Goal: Ask a question

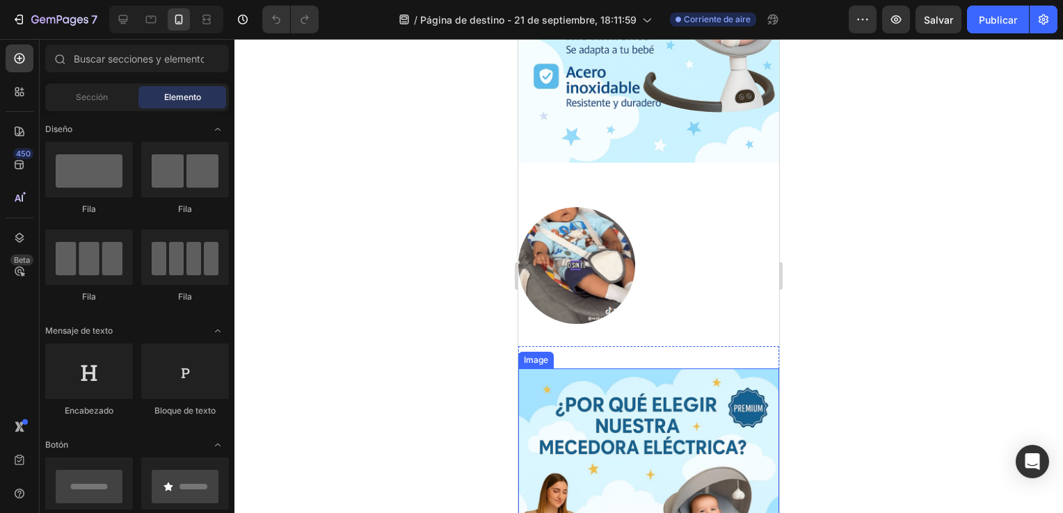
scroll to position [707, 0]
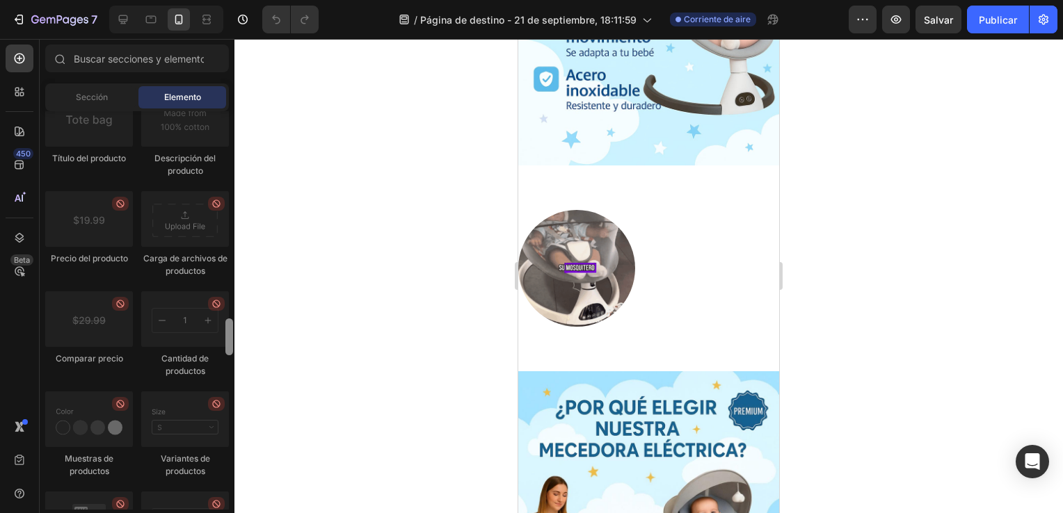
drag, startPoint x: 227, startPoint y: 138, endPoint x: 225, endPoint y: 353, distance: 214.2
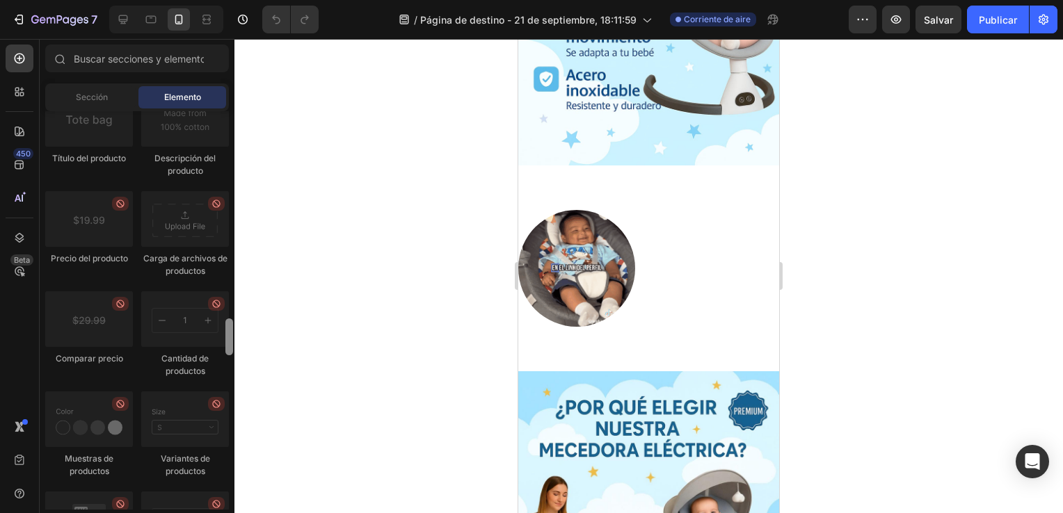
click at [225, 353] on div at bounding box center [229, 303] width 10 height 399
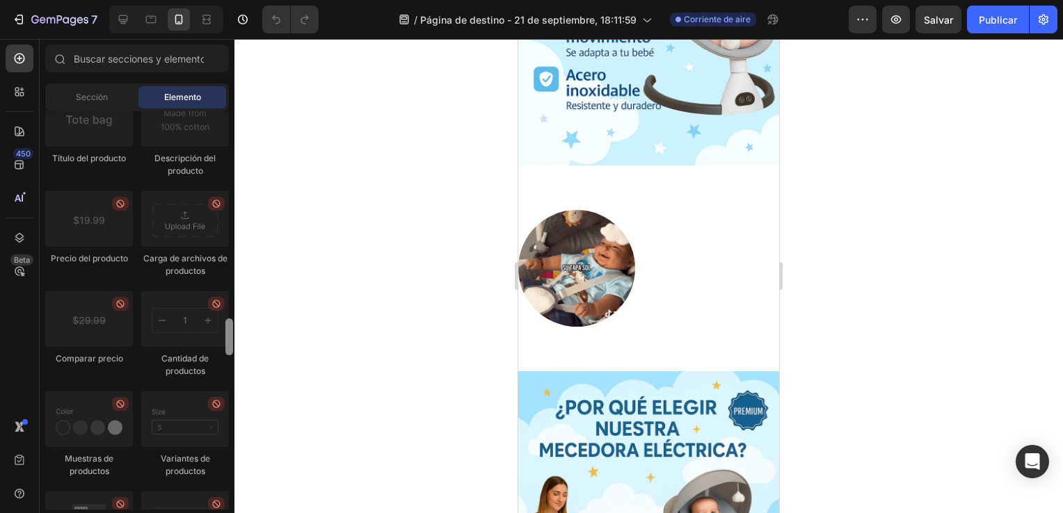
scroll to position [2221, 0]
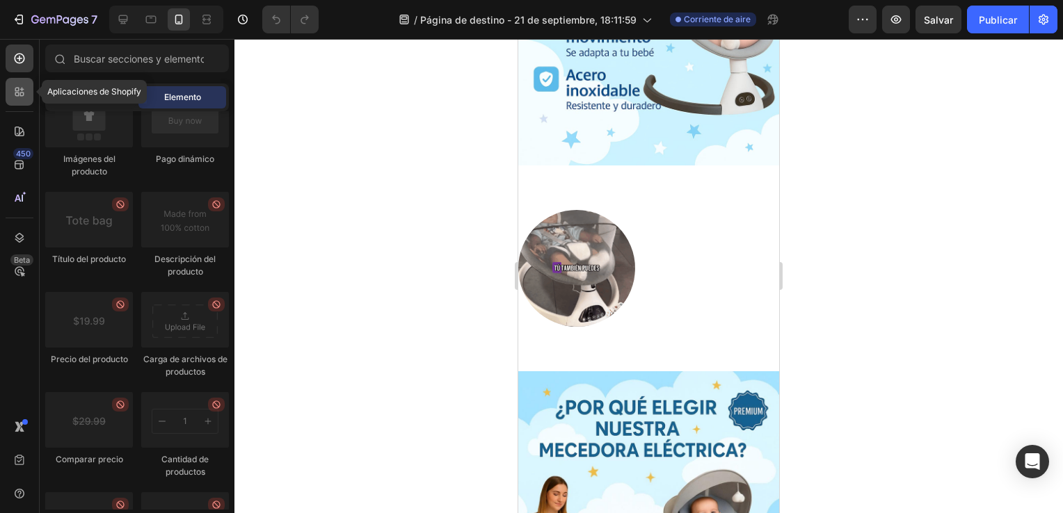
click at [13, 92] on icon at bounding box center [20, 92] width 14 height 14
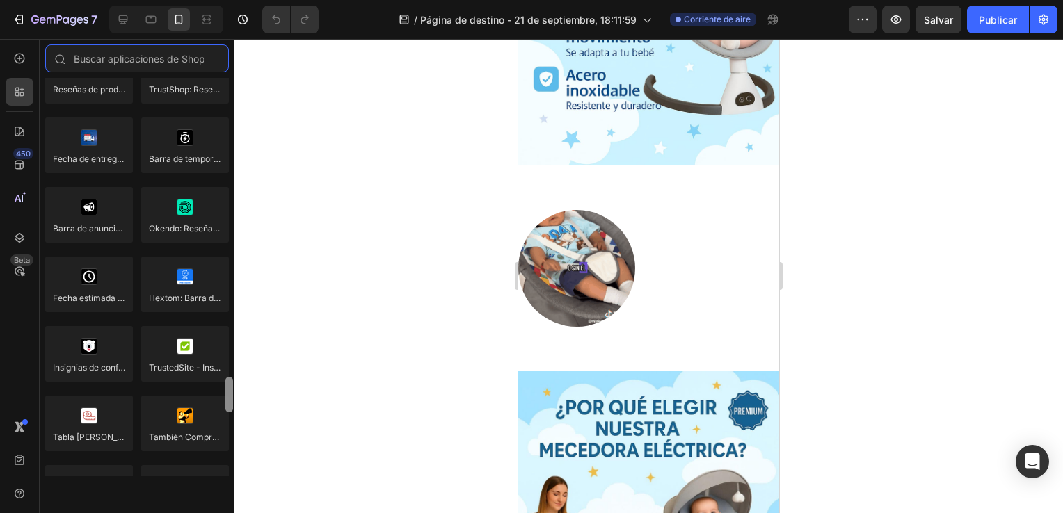
scroll to position [3998, 0]
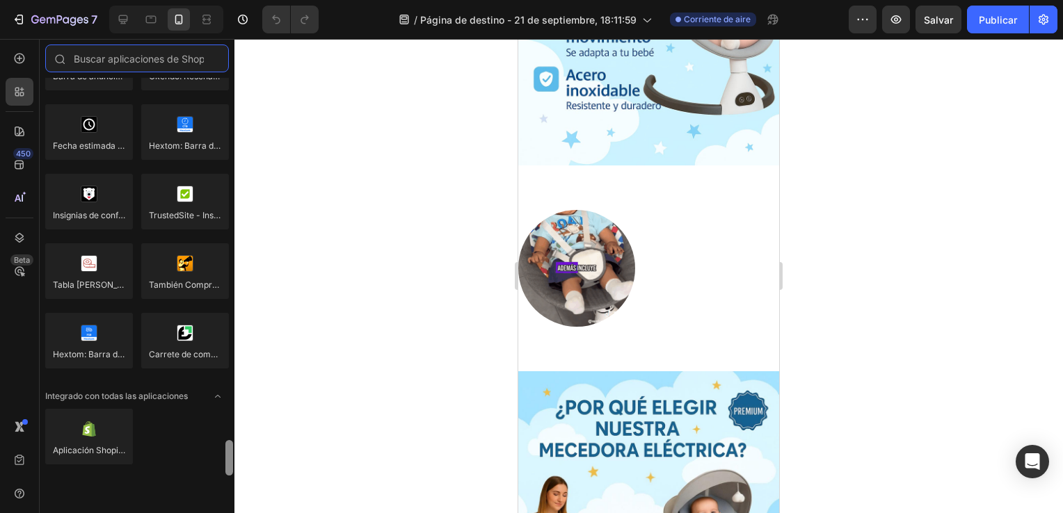
drag, startPoint x: 230, startPoint y: 300, endPoint x: 239, endPoint y: 471, distance: 170.6
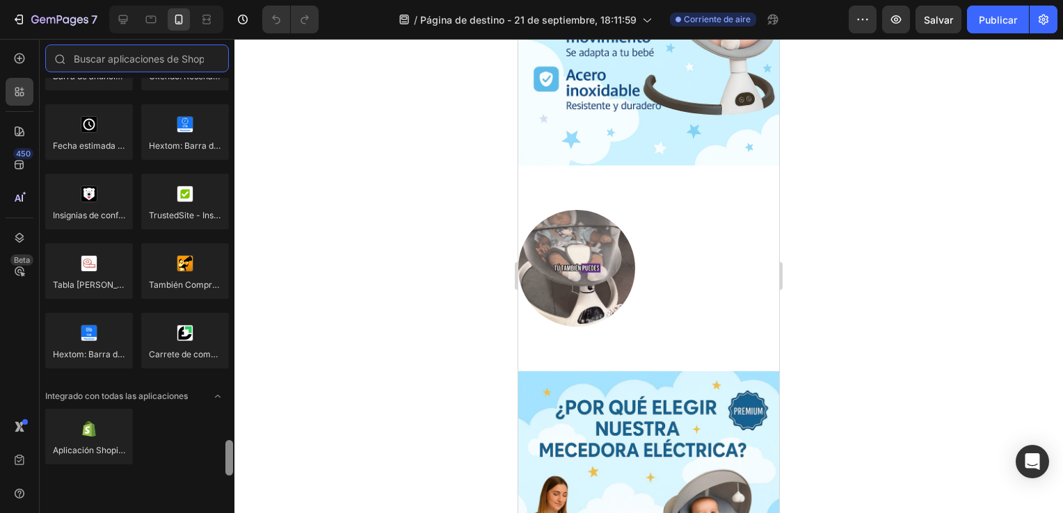
click at [239, 0] on div "7 Version history / Página de destino - 21 de septiembre, 18:11:59 Corriente de…" at bounding box center [531, 0] width 1063 height 0
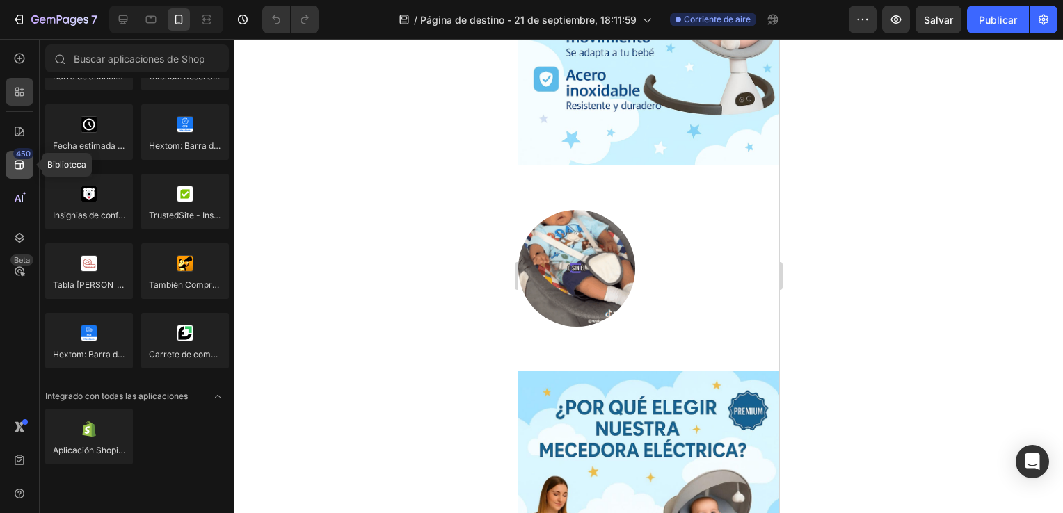
click at [13, 161] on icon at bounding box center [20, 165] width 14 height 14
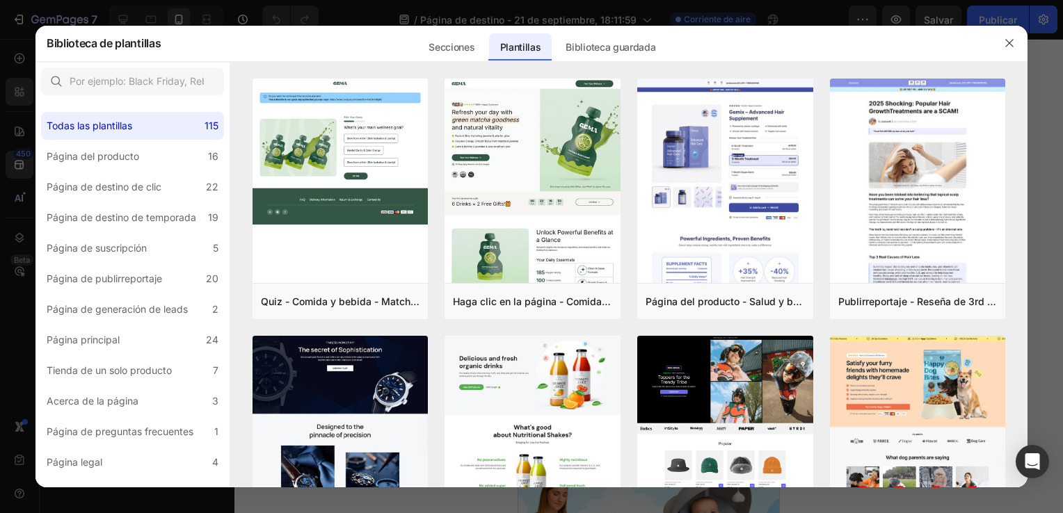
click at [90, 21] on div at bounding box center [531, 256] width 1063 height 513
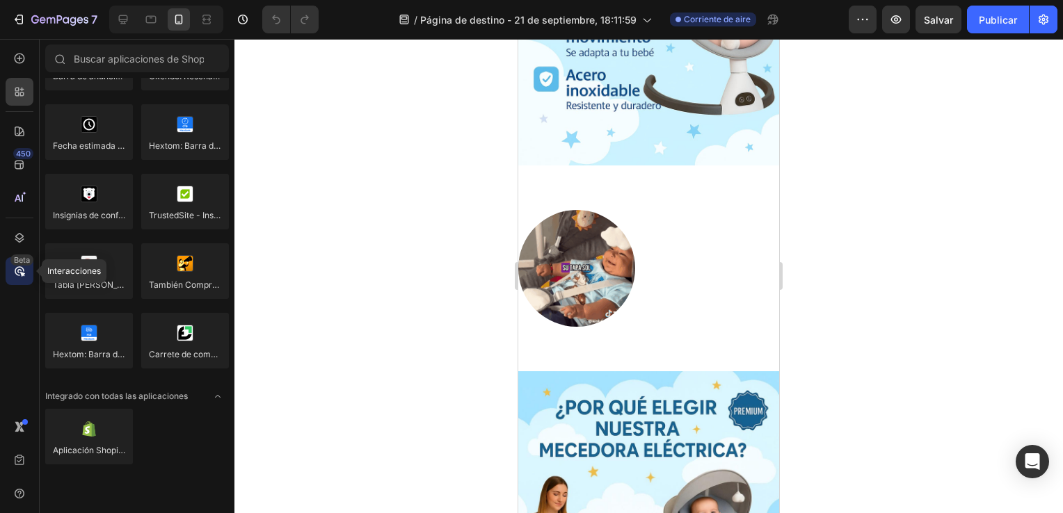
click at [18, 264] on div "Beta" at bounding box center [21, 260] width 23 height 11
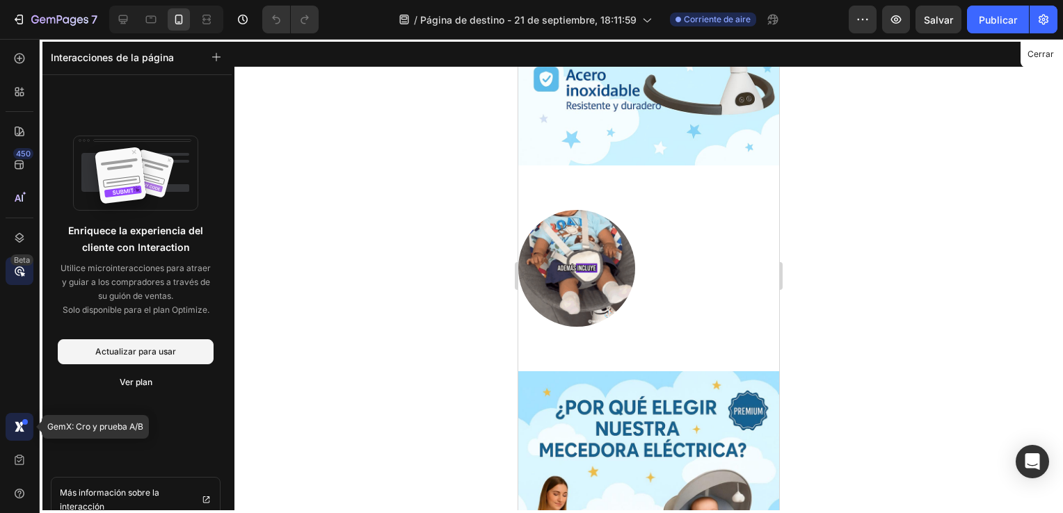
click at [19, 419] on div at bounding box center [20, 427] width 28 height 28
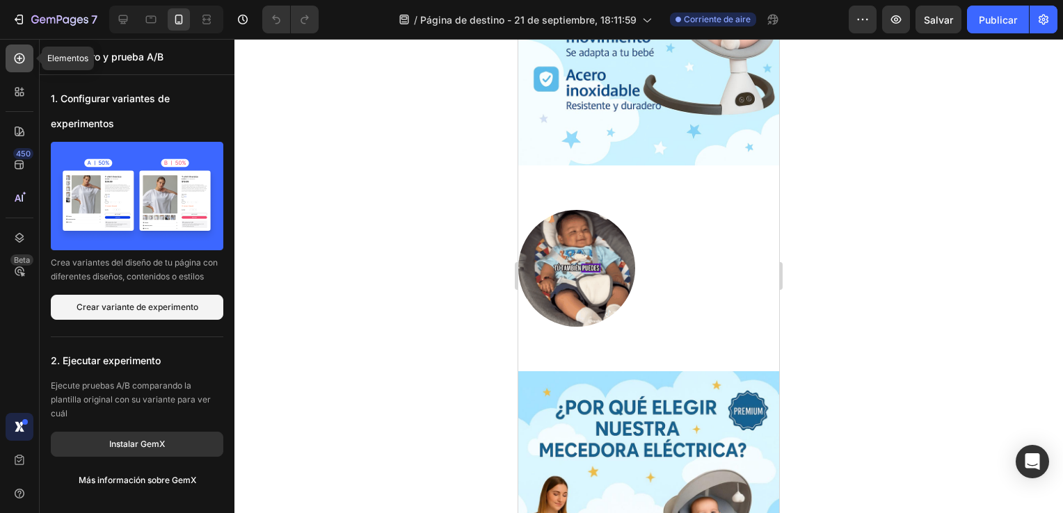
click at [15, 57] on icon at bounding box center [20, 59] width 10 height 10
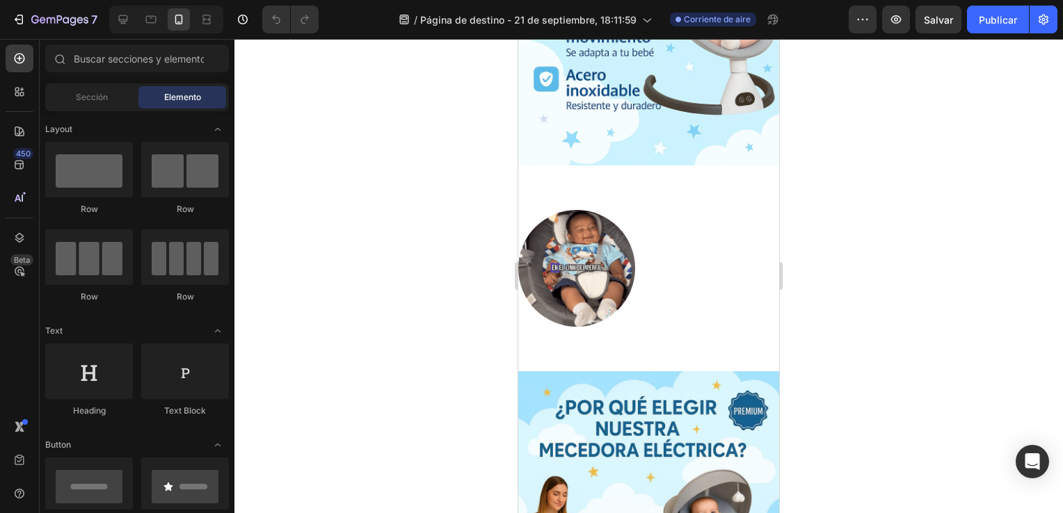
scroll to position [3723, 0]
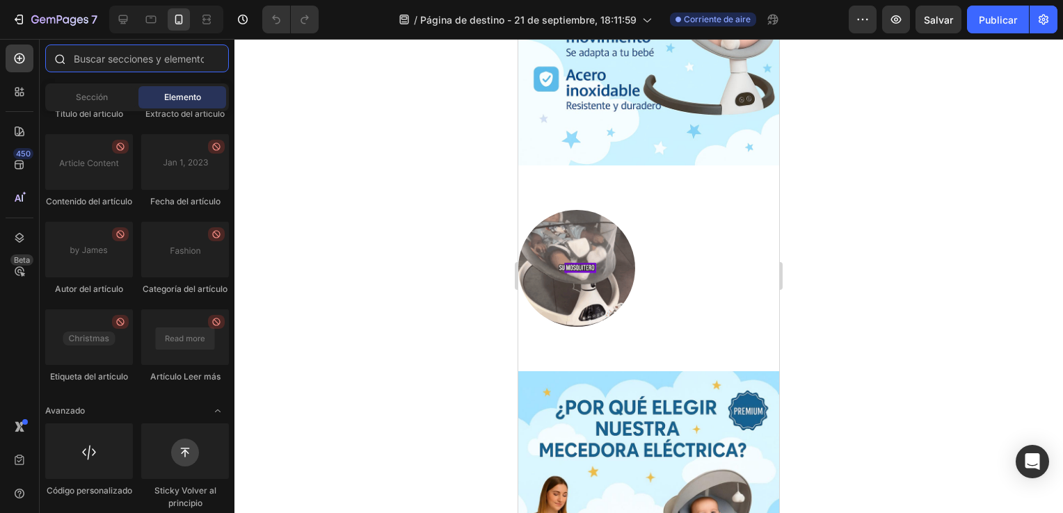
click at [114, 51] on input "text" at bounding box center [137, 59] width 184 height 28
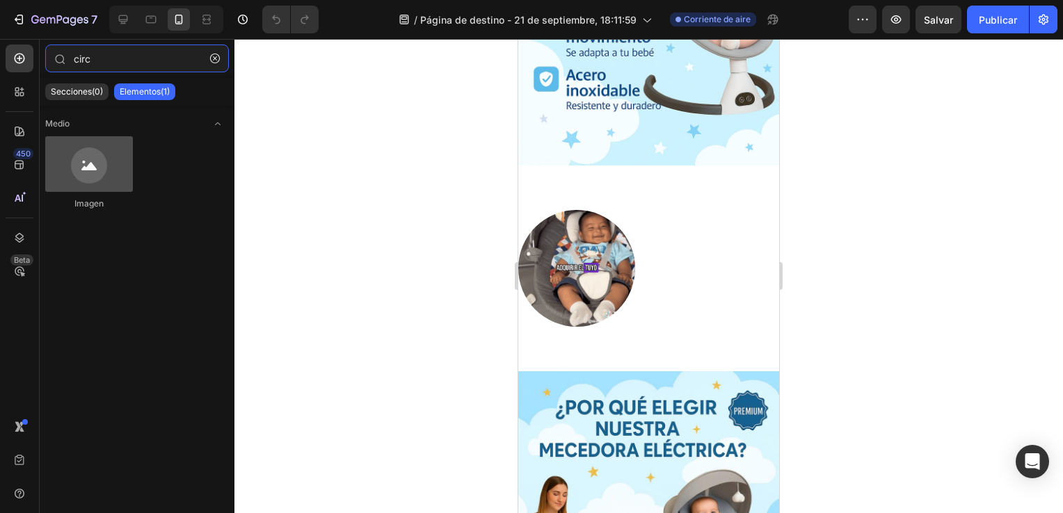
type input "circ"
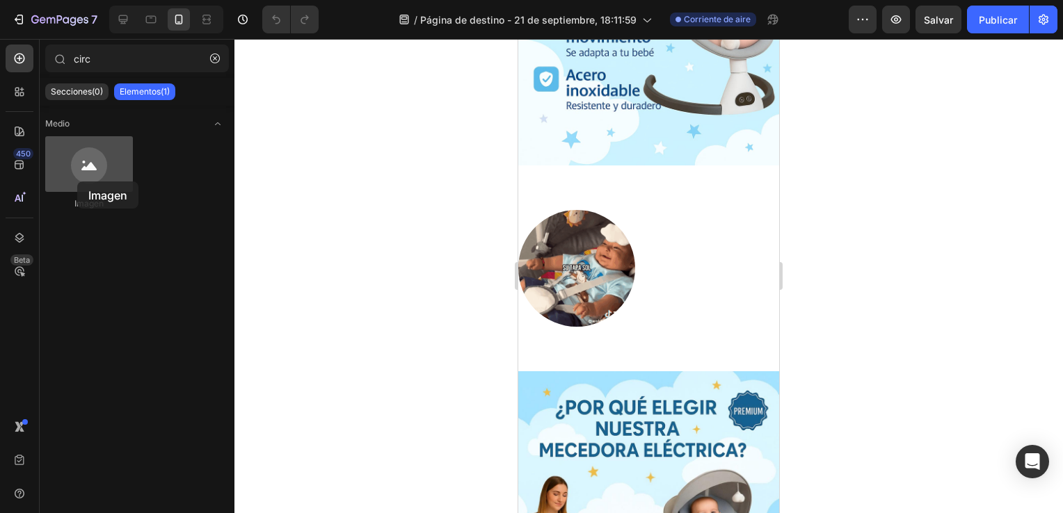
click at [77, 182] on div at bounding box center [89, 164] width 88 height 56
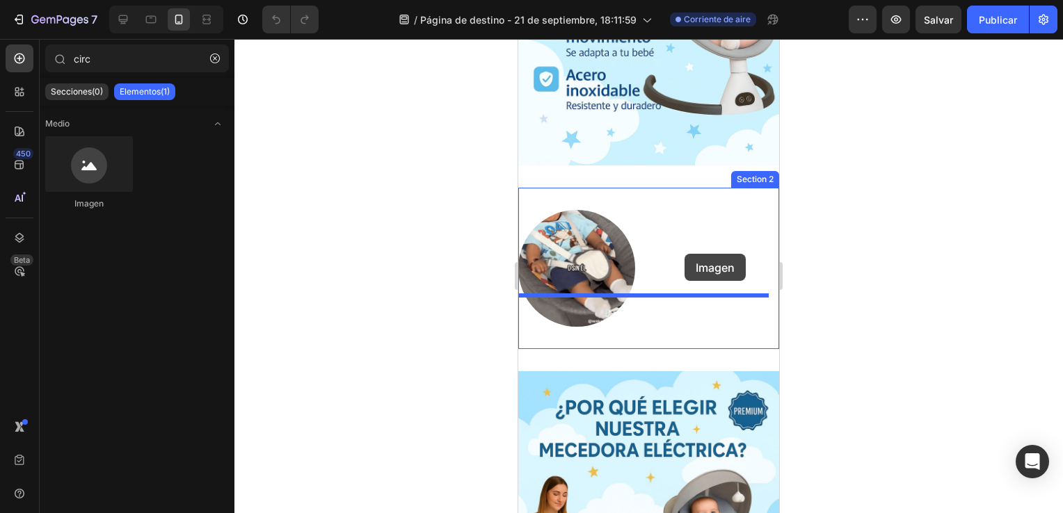
drag, startPoint x: 595, startPoint y: 220, endPoint x: 684, endPoint y: 254, distance: 95.1
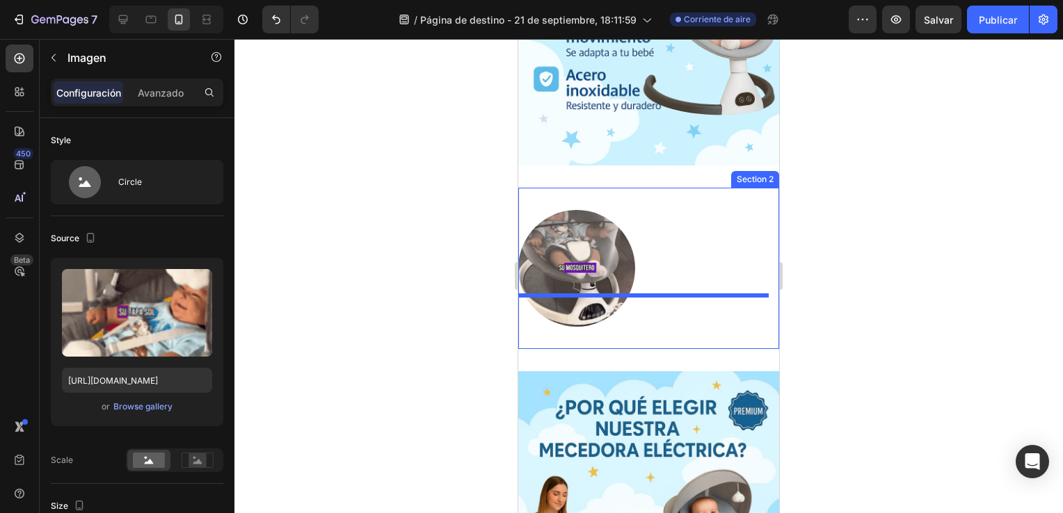
click at [684, 254] on div at bounding box center [648, 268] width 261 height 117
